Goal: Task Accomplishment & Management: Use online tool/utility

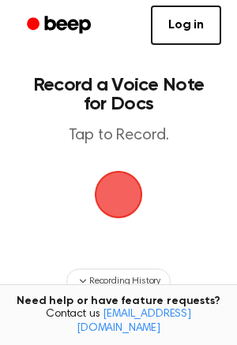
click at [108, 219] on span "button" at bounding box center [119, 195] width 48 height 48
click at [195, 26] on link "Log in" at bounding box center [186, 25] width 70 height 39
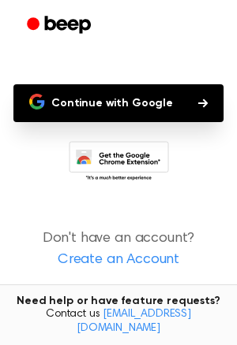
scroll to position [59, 0]
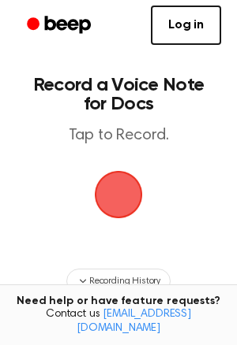
click at [134, 196] on span "button" at bounding box center [119, 195] width 48 height 48
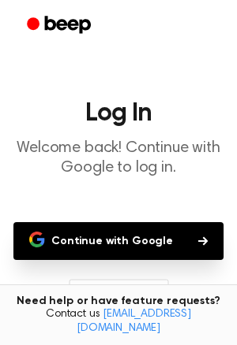
scroll to position [138, 0]
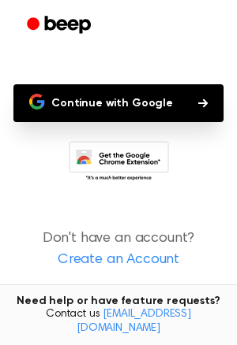
click at [91, 108] on button "Continue with Google" at bounding box center [118, 103] width 210 height 38
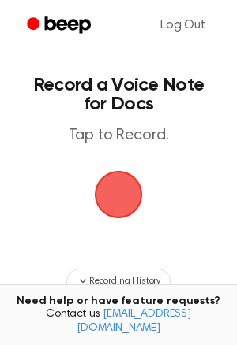
click at [91, 185] on span "button" at bounding box center [118, 195] width 54 height 54
click at [95, 194] on span "button" at bounding box center [119, 195] width 48 height 48
click at [106, 196] on span "button" at bounding box center [118, 195] width 54 height 54
click at [183, 30] on link "Log Out" at bounding box center [182, 25] width 76 height 38
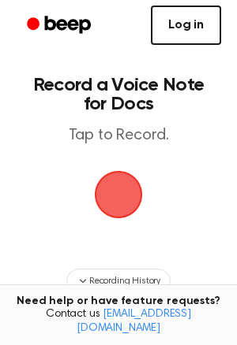
click at [182, 32] on link "Log in" at bounding box center [186, 25] width 70 height 39
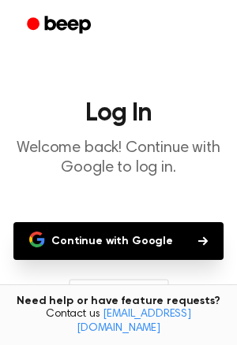
scroll to position [57, 0]
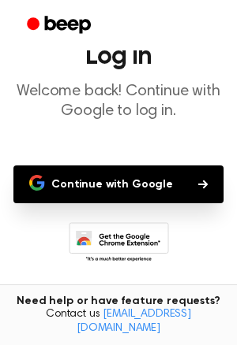
click at [69, 178] on button "Continue with Google" at bounding box center [118, 185] width 210 height 38
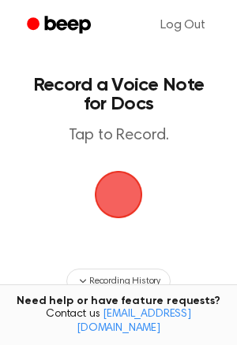
click at [101, 182] on span "button" at bounding box center [118, 194] width 69 height 69
click at [101, 182] on span "button" at bounding box center [118, 195] width 51 height 51
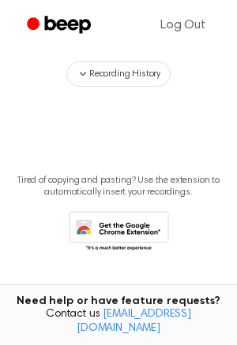
scroll to position [209, 0]
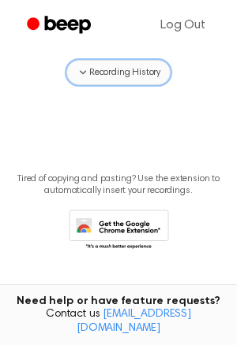
click at [118, 78] on span "Recording History" at bounding box center [124, 72] width 71 height 14
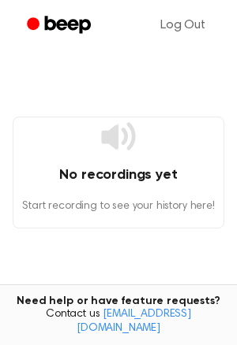
scroll to position [262, 0]
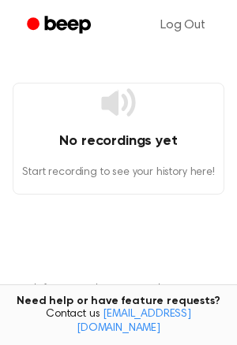
click at [119, 125] on div "No recordings yet Start recording to see your history here!" at bounding box center [118, 139] width 211 height 112
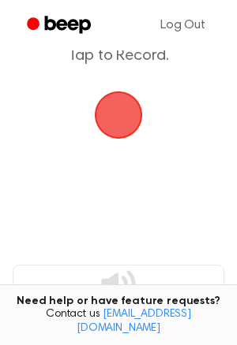
scroll to position [82, 0]
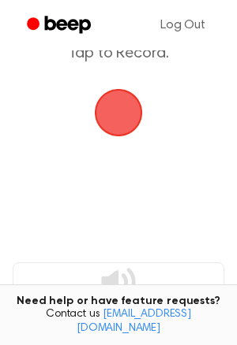
click at [106, 94] on span "button" at bounding box center [119, 113] width 48 height 48
click at [106, 94] on span "button" at bounding box center [118, 113] width 51 height 51
click at [118, 108] on span "button" at bounding box center [118, 113] width 54 height 54
click at [118, 108] on span "button" at bounding box center [119, 113] width 48 height 48
click at [118, 108] on span "button" at bounding box center [118, 113] width 54 height 54
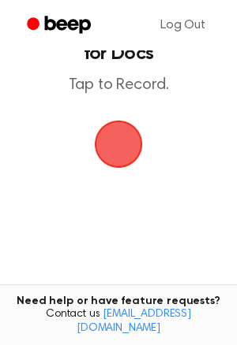
scroll to position [0, 0]
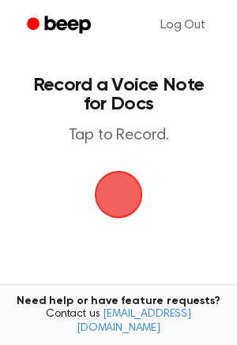
click at [126, 193] on span "button" at bounding box center [119, 195] width 48 height 48
click at [127, 196] on span "button" at bounding box center [118, 195] width 54 height 54
click at [133, 206] on span "button" at bounding box center [119, 195] width 48 height 48
click at [115, 200] on span "button" at bounding box center [118, 194] width 78 height 78
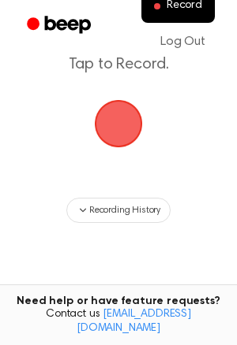
scroll to position [68, 0]
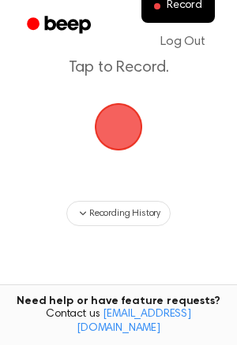
click at [103, 135] on span "button" at bounding box center [118, 127] width 44 height 44
click at [106, 140] on span "button" at bounding box center [118, 127] width 44 height 44
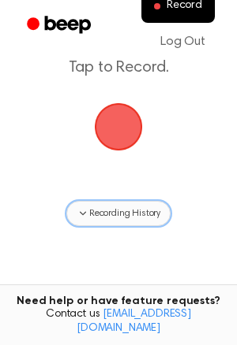
click at [89, 221] on button "Recording History" at bounding box center [118, 213] width 104 height 25
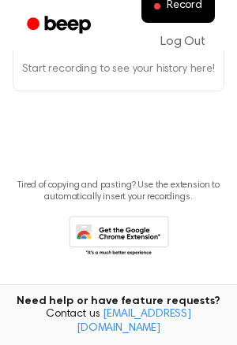
scroll to position [374, 0]
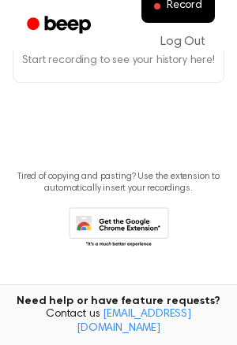
click at [91, 237] on icon at bounding box center [119, 228] width 100 height 43
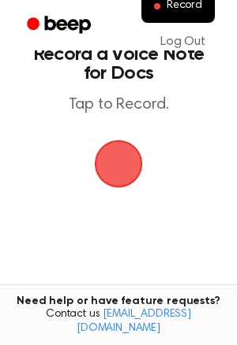
scroll to position [25, 0]
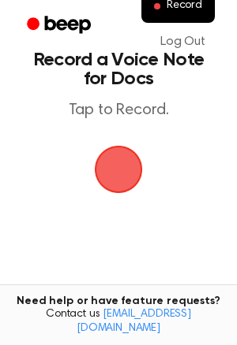
click at [88, 115] on p "Tap to Record." at bounding box center [118, 111] width 180 height 20
click at [97, 116] on p "Tap to Record." at bounding box center [118, 111] width 180 height 20
click at [108, 121] on main "Record a Voice Note for Docs Tap to Record. No recordings yet Start recording t…" at bounding box center [118, 309] width 237 height 669
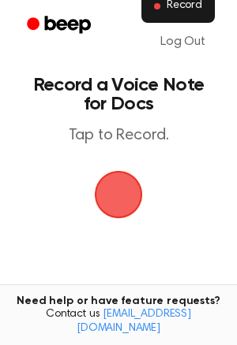
click at [183, 11] on span "Record" at bounding box center [183, 6] width 35 height 14
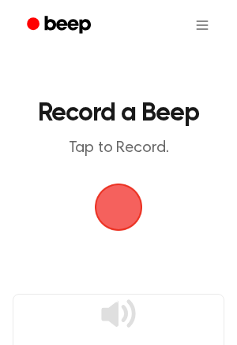
click at [128, 189] on span "button" at bounding box center [119, 208] width 48 height 48
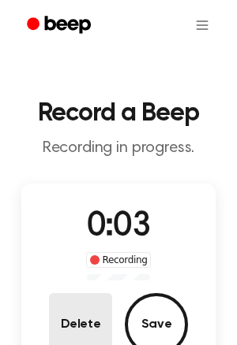
click at [81, 327] on button "Delete" at bounding box center [80, 324] width 63 height 63
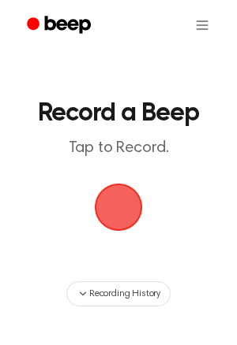
click at [128, 213] on span "button" at bounding box center [118, 207] width 44 height 44
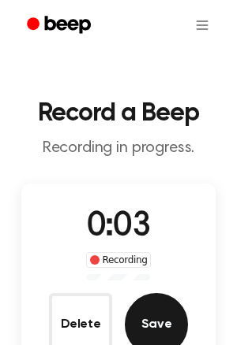
click at [157, 309] on button "Save" at bounding box center [156, 324] width 63 height 63
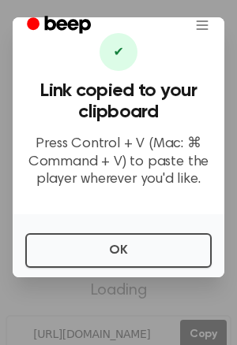
scroll to position [7, 0]
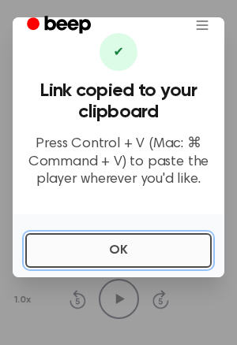
click at [141, 257] on button "OK" at bounding box center [118, 250] width 186 height 35
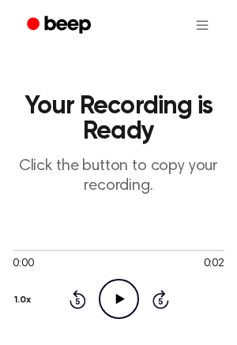
click at [124, 291] on icon "Play Audio" at bounding box center [119, 299] width 40 height 40
